Goal: Find specific page/section: Find specific page/section

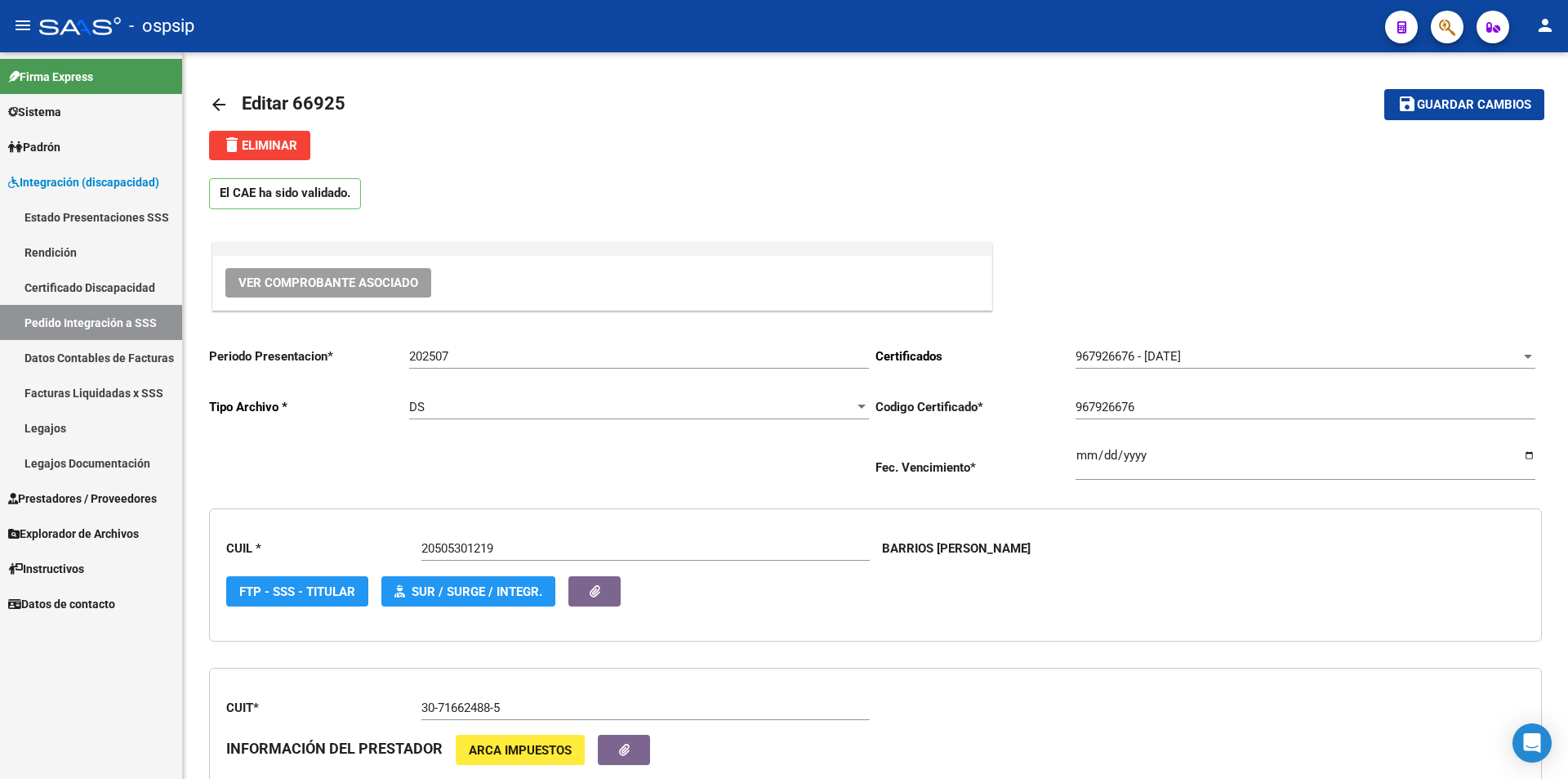
scroll to position [327, 0]
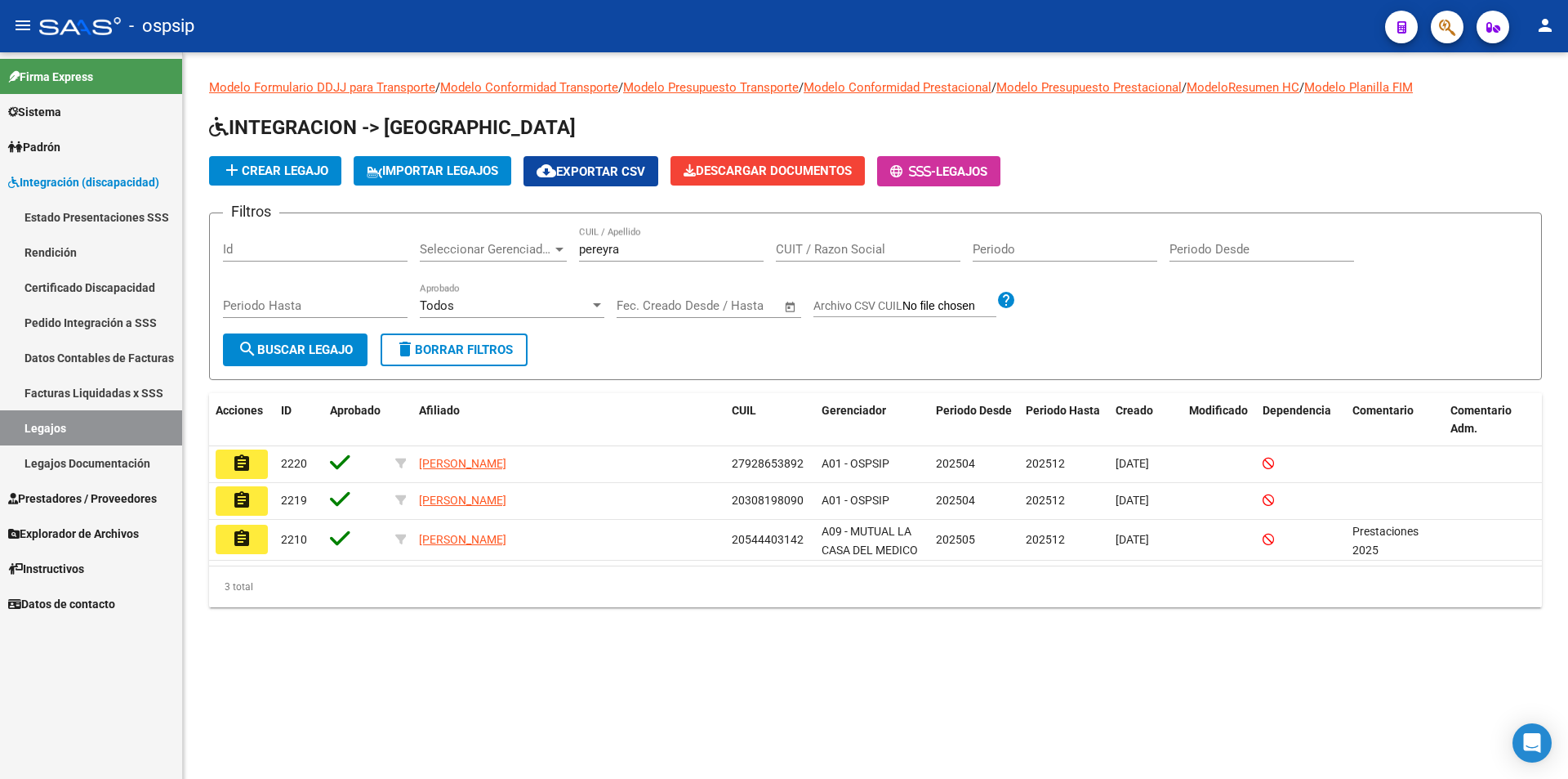
click at [98, 430] on link "Legajos" at bounding box center [91, 428] width 182 height 35
drag, startPoint x: 703, startPoint y: 253, endPoint x: 481, endPoint y: 253, distance: 222.0
click at [481, 253] on div "Filtros Id Seleccionar Gerenciador Seleccionar Gerenciador pereyra CUIL / Apell…" at bounding box center [875, 280] width 1305 height 107
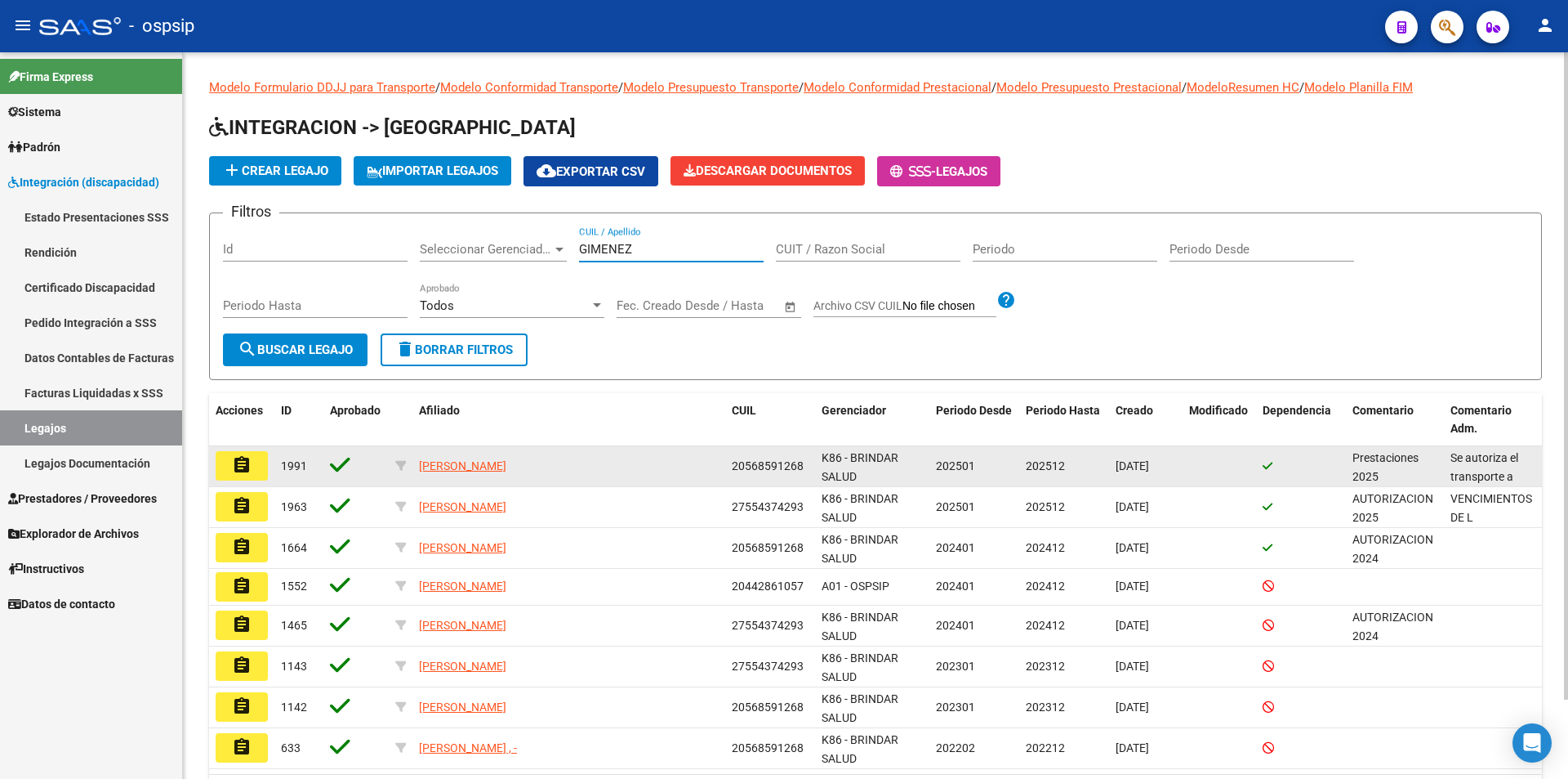
type input "GIMENEZ"
click at [237, 457] on mat-icon "assignment" at bounding box center [242, 465] width 20 height 20
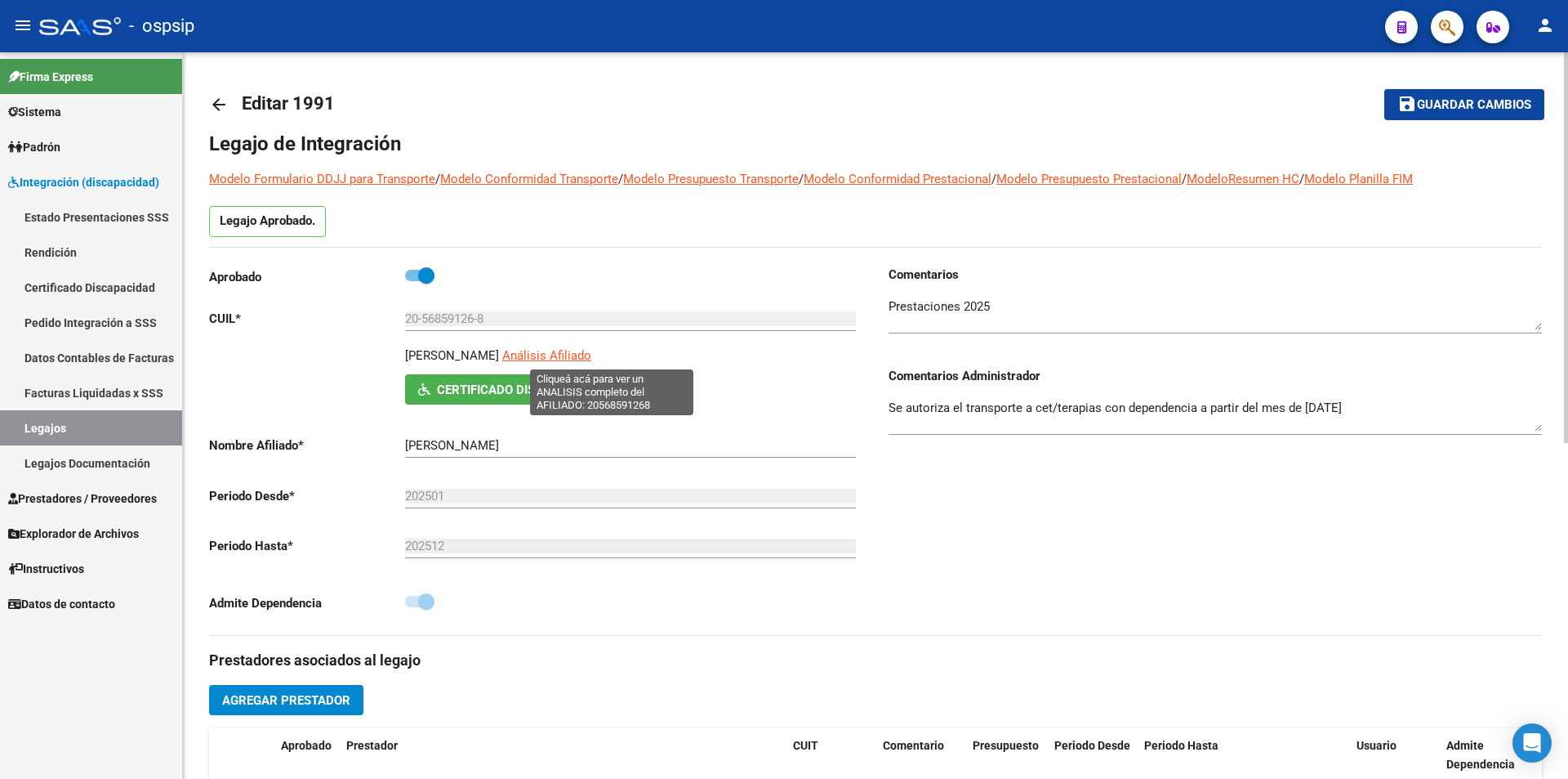
click at [591, 349] on span "Análisis Afiliado" at bounding box center [547, 356] width 89 height 15
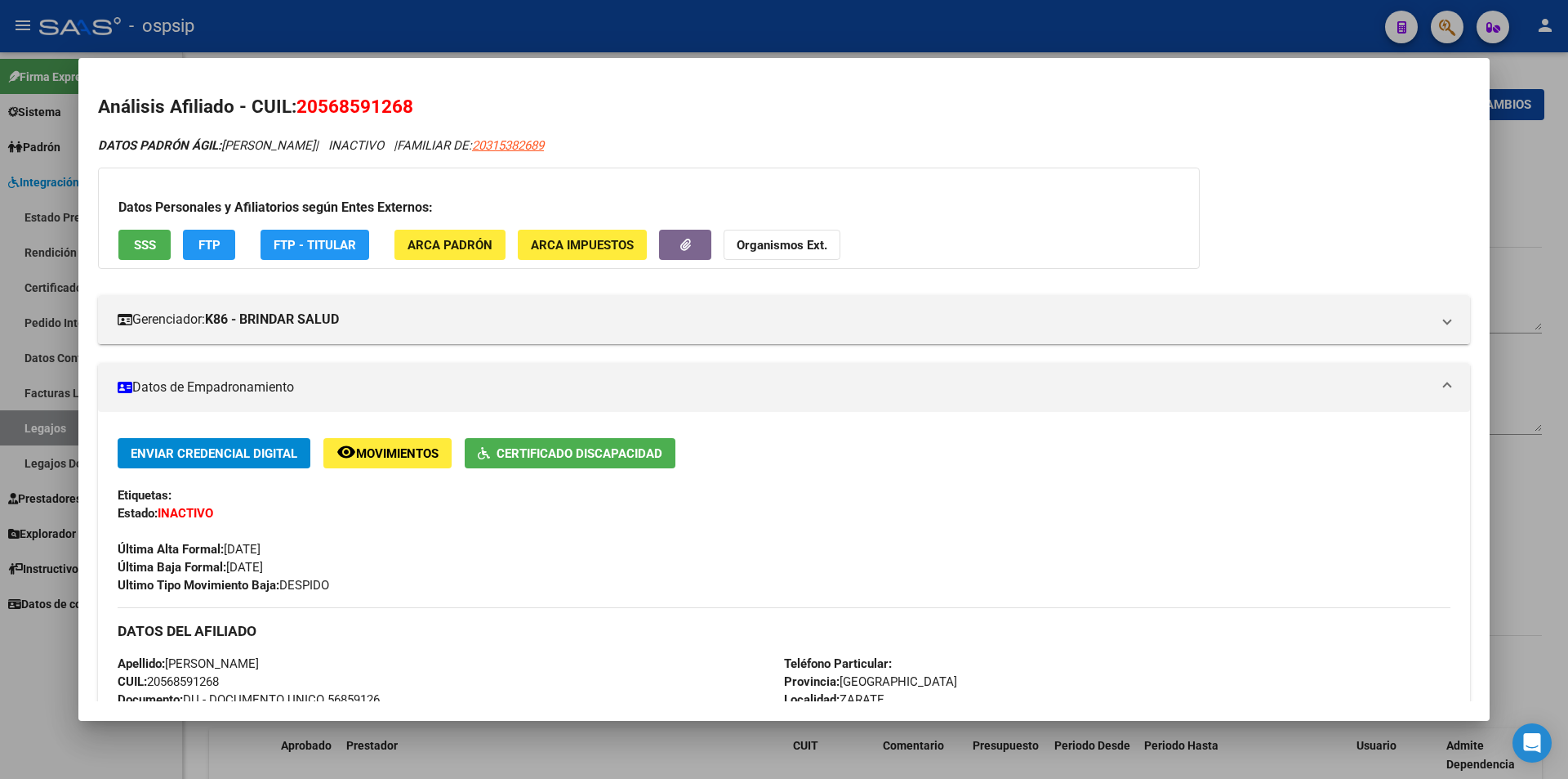
click at [438, 34] on div at bounding box center [784, 390] width 1568 height 779
